Goal: Check status: Check status

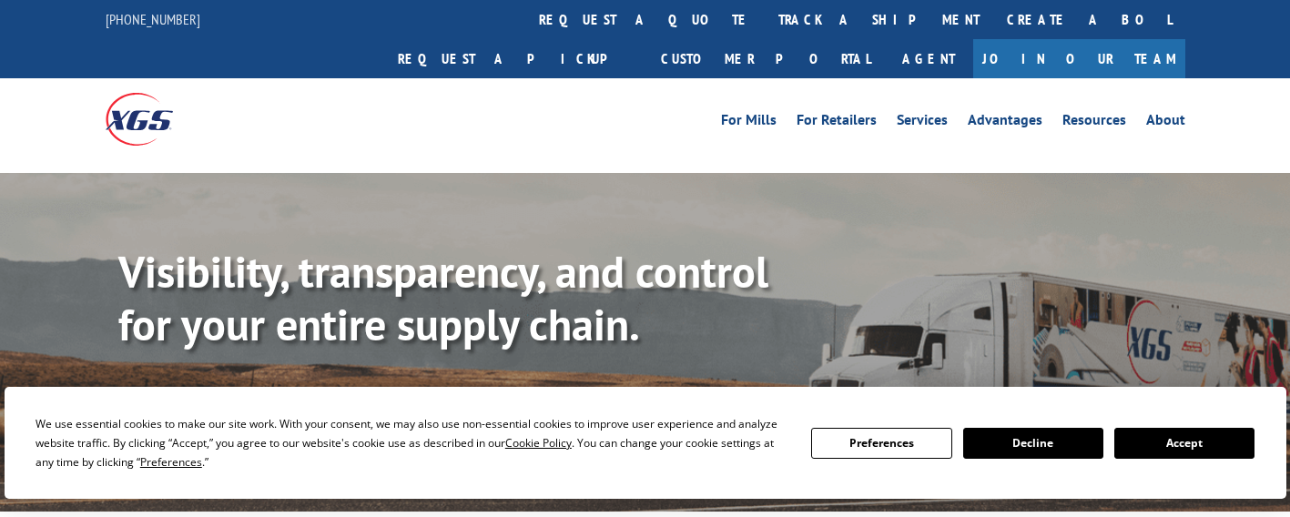
scroll to position [303, 0]
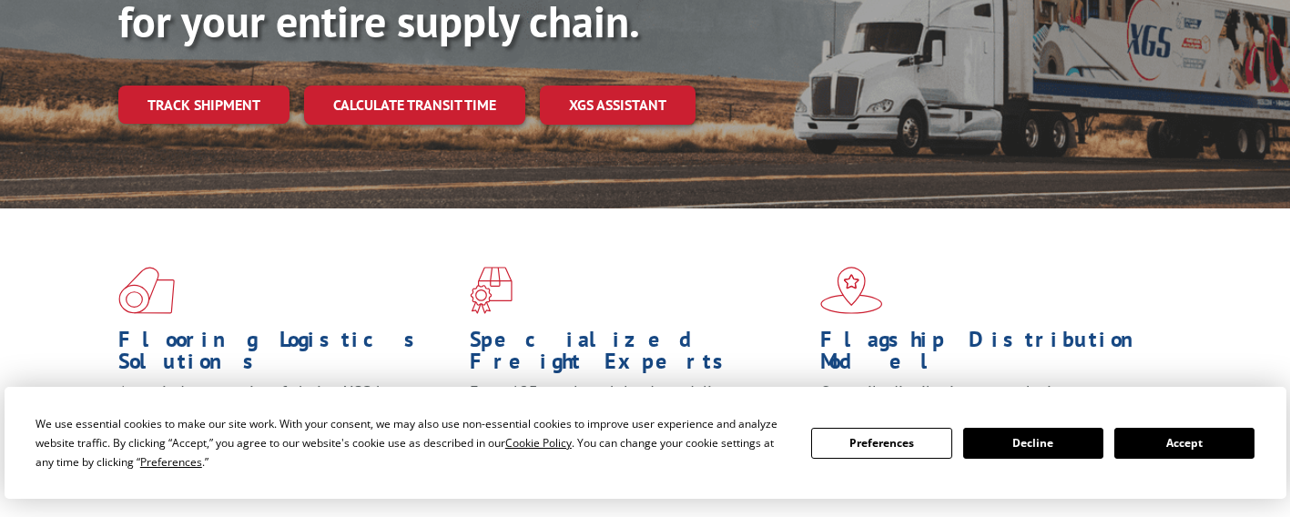
click at [1151, 449] on button "Accept" at bounding box center [1185, 443] width 140 height 31
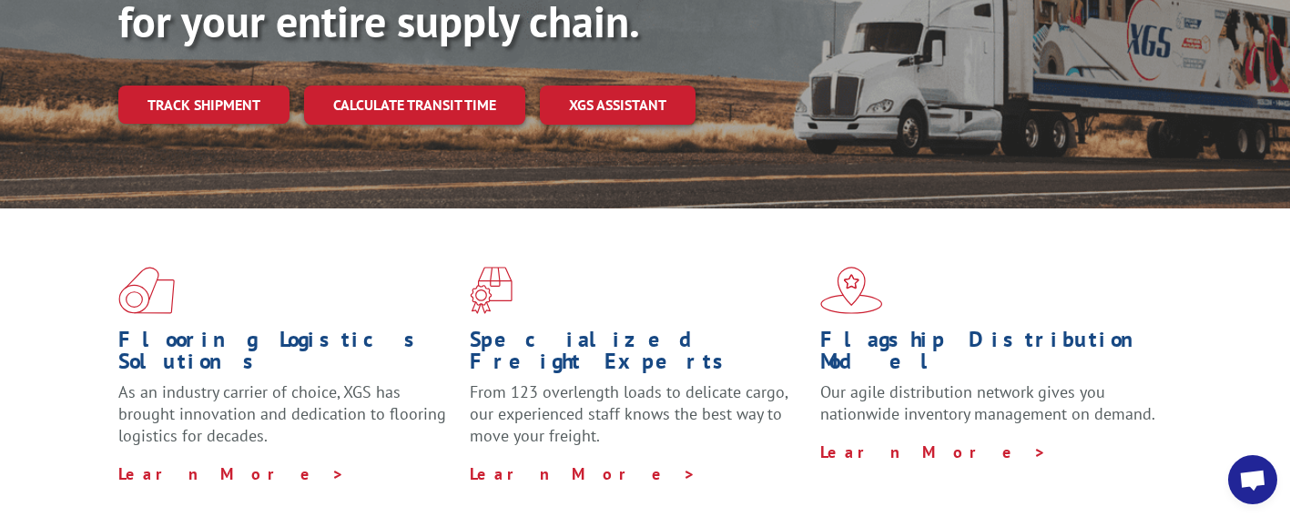
scroll to position [0, 0]
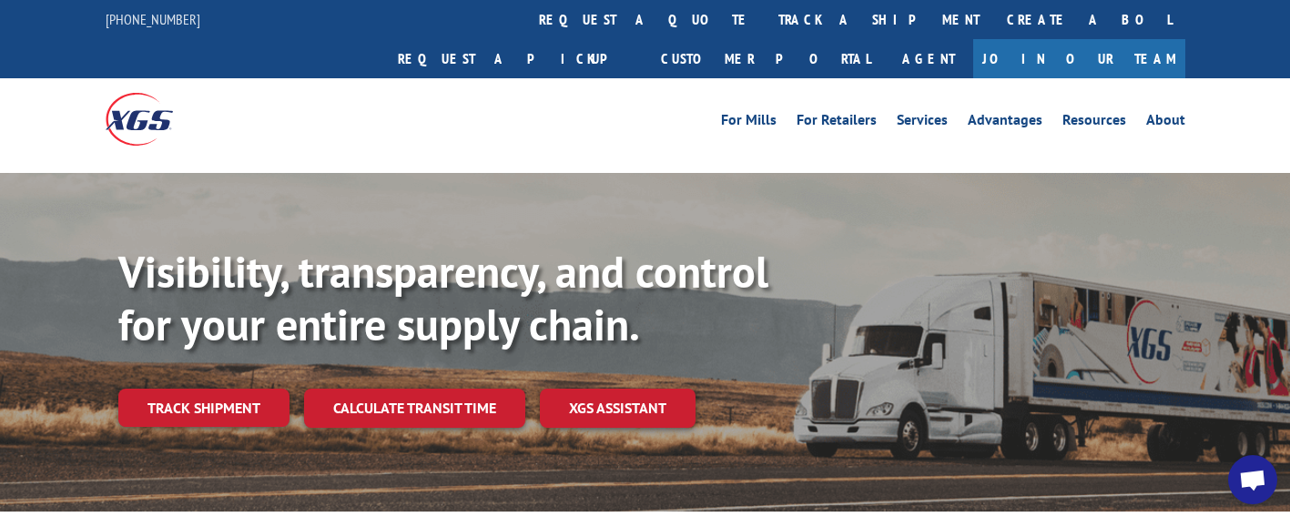
click at [1270, 484] on span "Open chat" at bounding box center [1252, 479] width 49 height 49
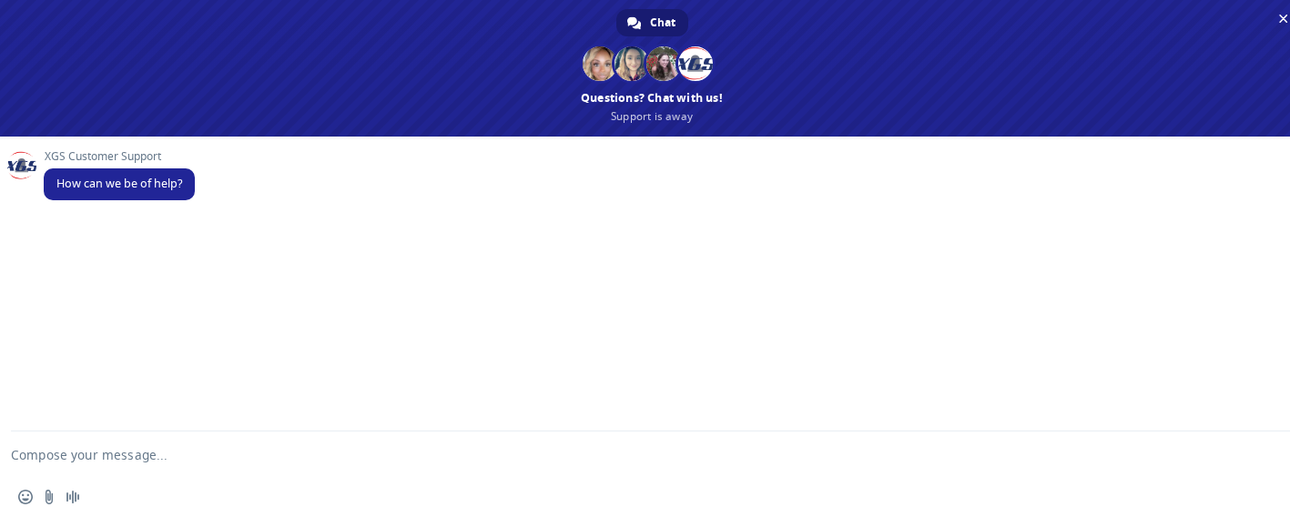
click at [240, 450] on textarea "Compose your message..." at bounding box center [630, 455] width 1239 height 46
type textarea "h"
type textarea "Hi team"
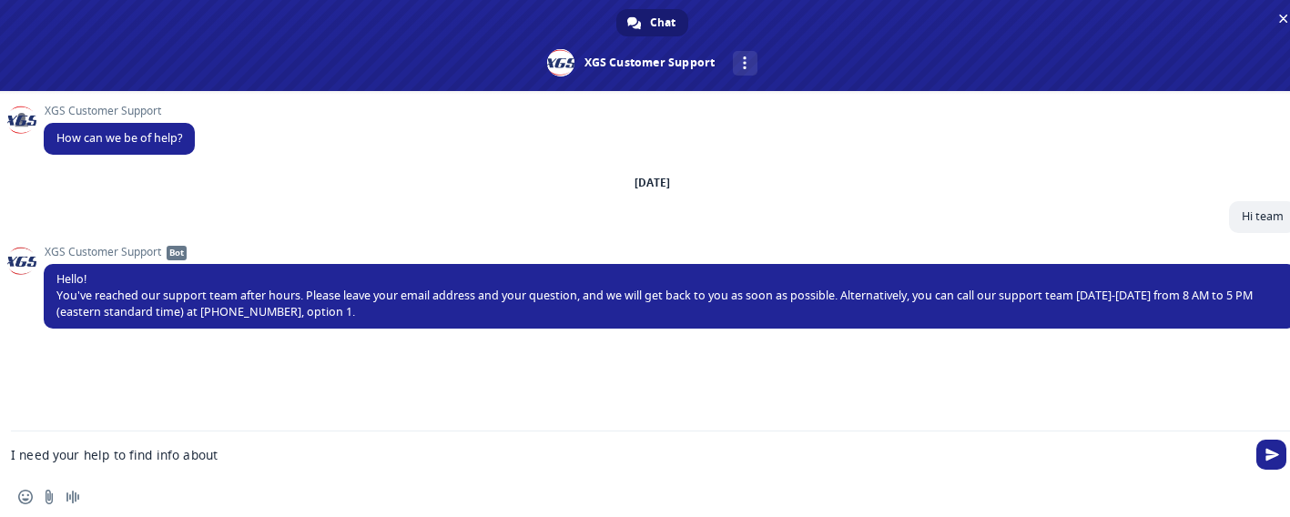
type textarea "I need your help to find info about"
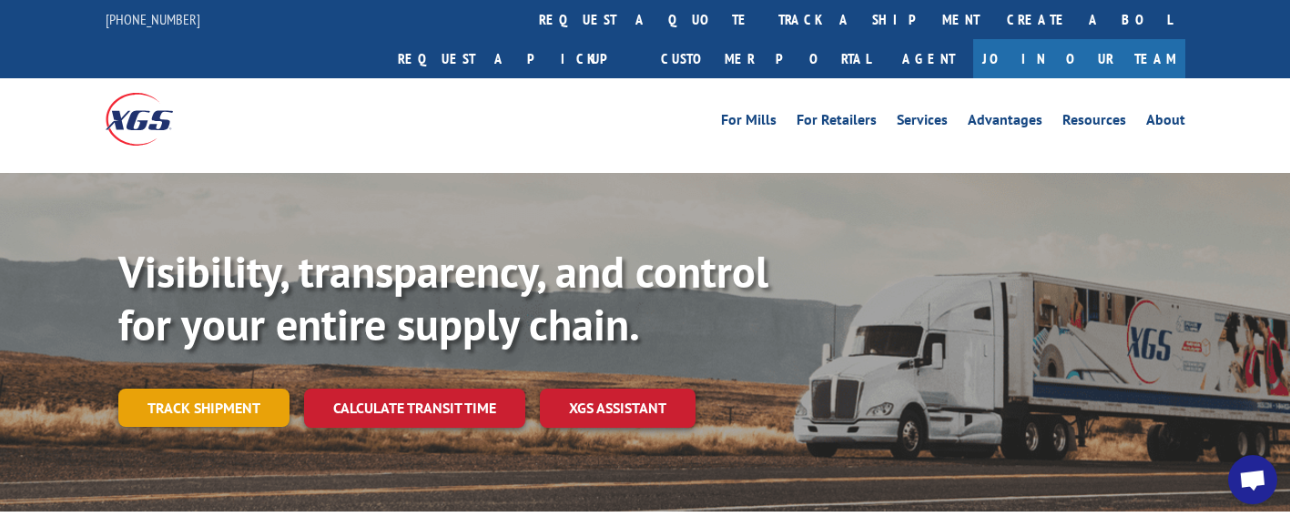
click at [221, 389] on link "Track shipment" at bounding box center [203, 408] width 171 height 38
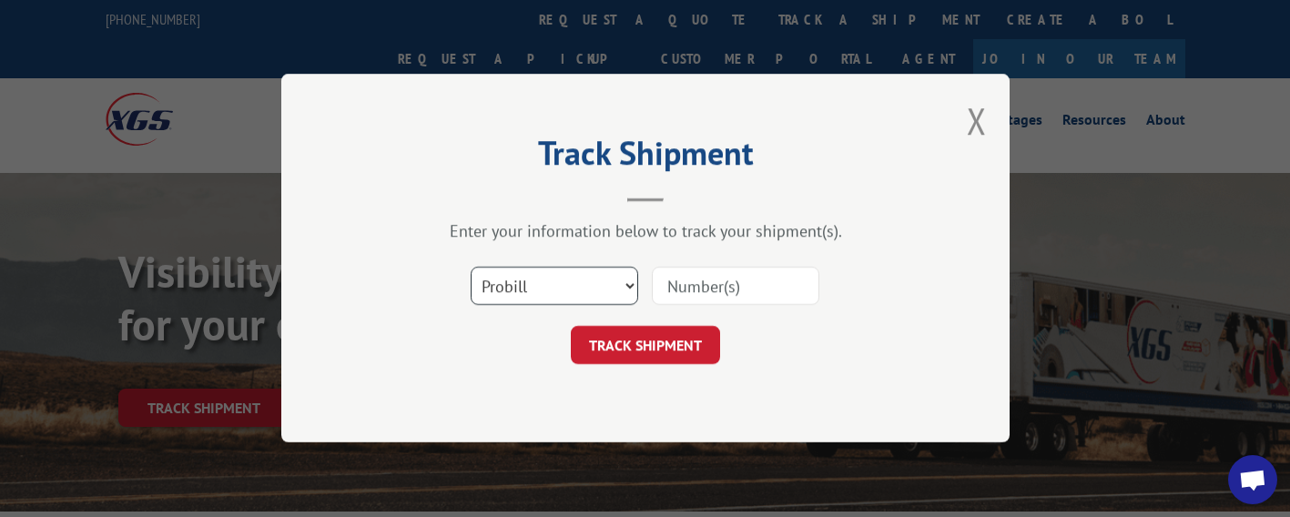
click at [616, 300] on select "Select category... Probill BOL PO" at bounding box center [555, 287] width 168 height 38
select select "po"
click at [471, 268] on select "Select category... Probill BOL PO" at bounding box center [555, 287] width 168 height 38
click at [753, 291] on input at bounding box center [736, 287] width 168 height 38
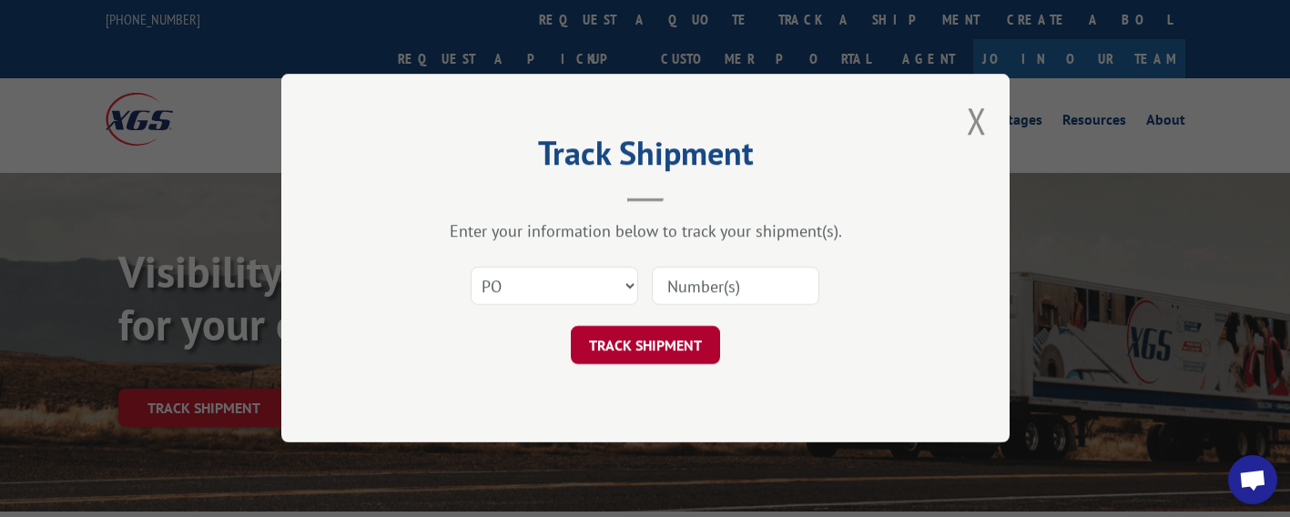
paste input "17496941"
type input "17496941"
click at [645, 339] on button "TRACK SHIPMENT" at bounding box center [645, 346] width 149 height 38
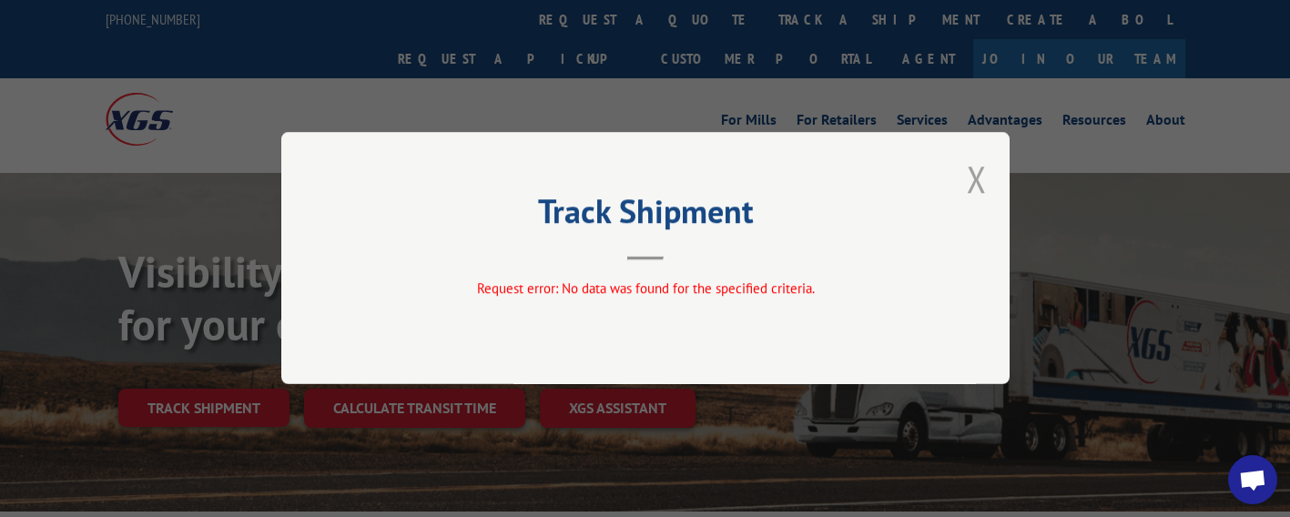
click at [982, 185] on button "Close modal" at bounding box center [977, 179] width 20 height 48
